Goal: Navigation & Orientation: Find specific page/section

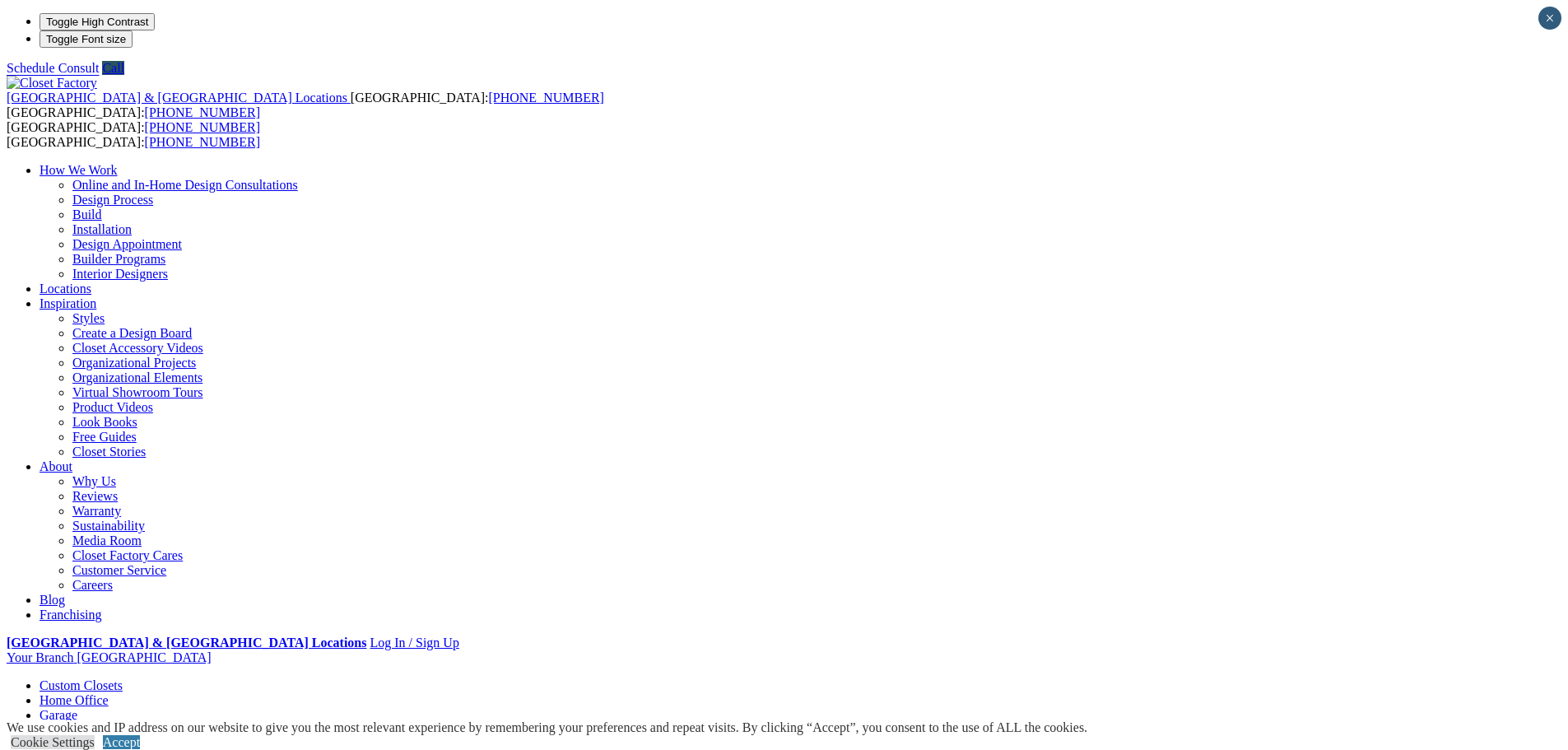
click at [109, 693] on link "Home Office" at bounding box center [74, 699] width 69 height 14
click at [92, 282] on link "Locations" at bounding box center [65, 289] width 52 height 14
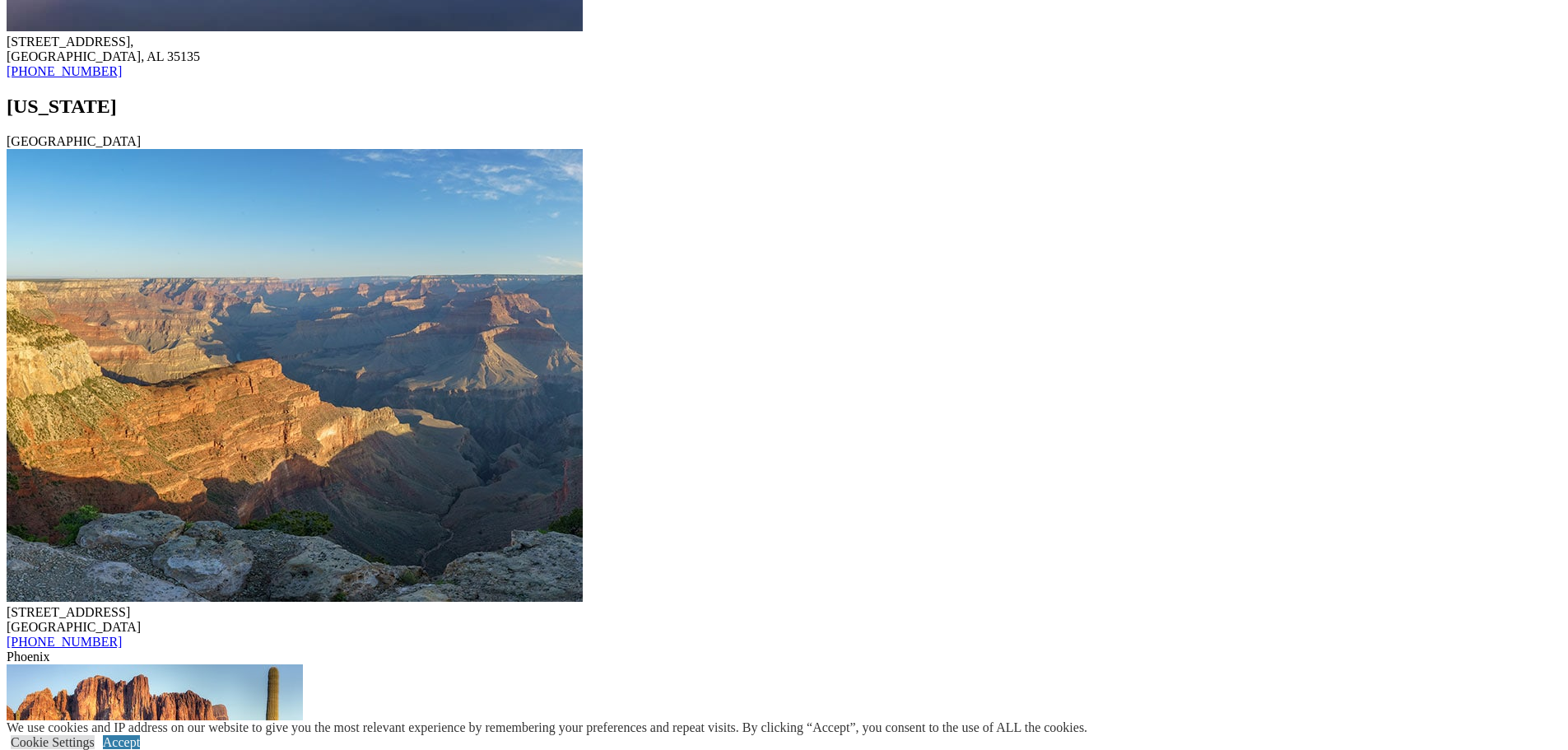
scroll to position [1728, 0]
